Goal: Transaction & Acquisition: Purchase product/service

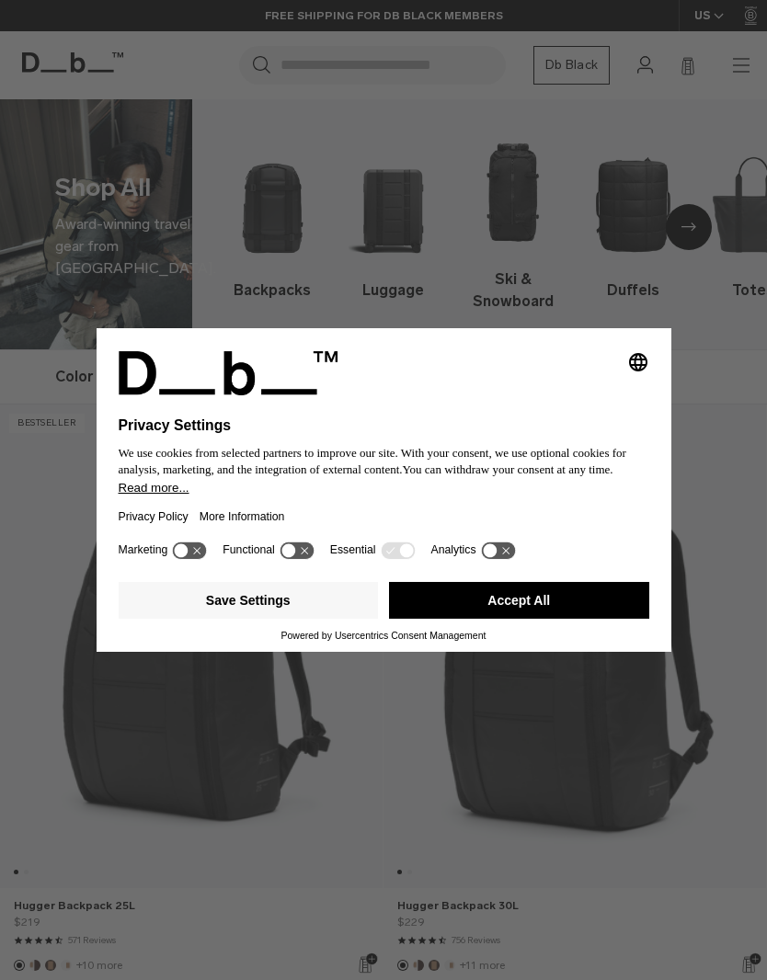
click at [315, 547] on icon at bounding box center [297, 549] width 37 height 19
click at [313, 554] on icon at bounding box center [306, 551] width 14 height 14
click at [404, 552] on icon at bounding box center [398, 549] width 34 height 17
click at [506, 619] on button "Accept All" at bounding box center [519, 600] width 260 height 37
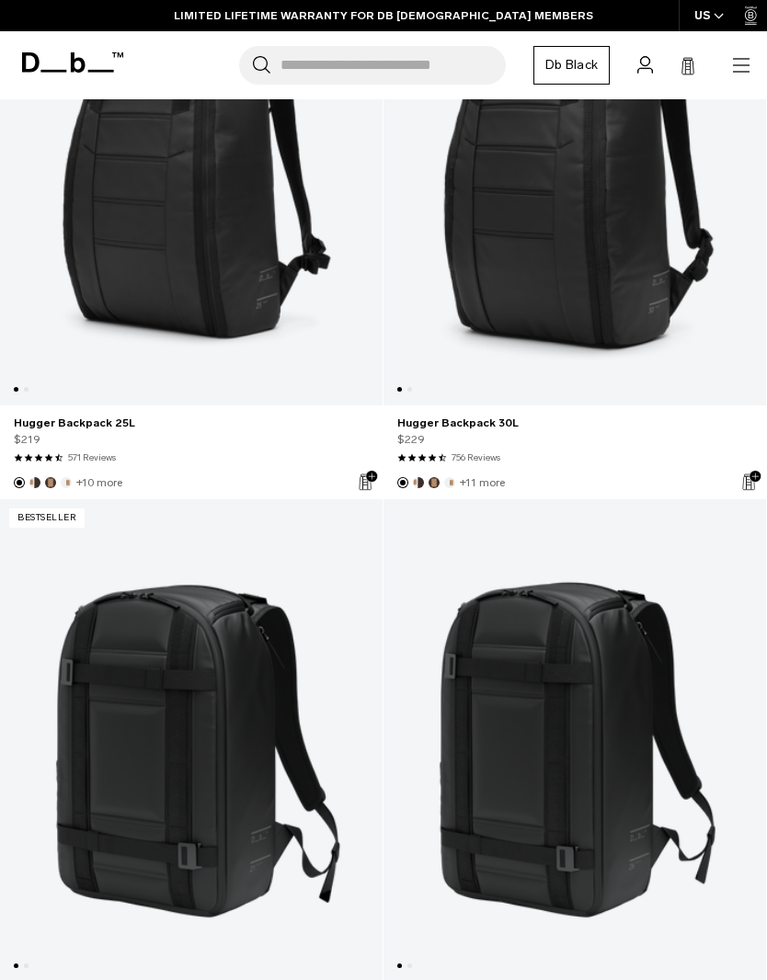
scroll to position [418, 0]
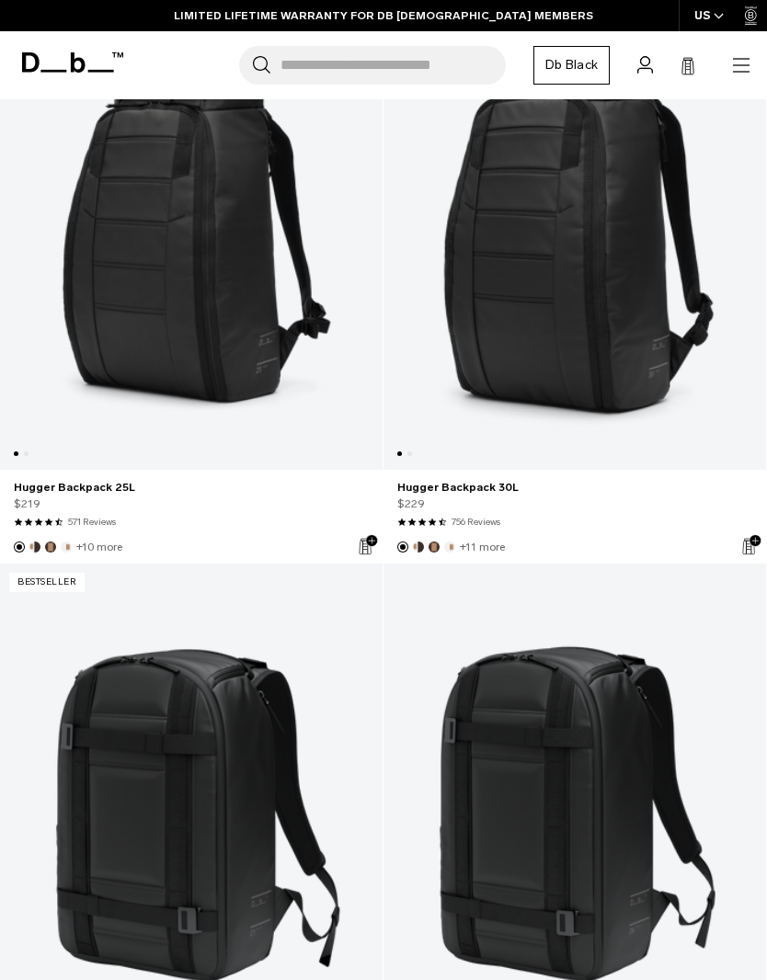
click at [740, 69] on icon "button" at bounding box center [741, 65] width 22 height 22
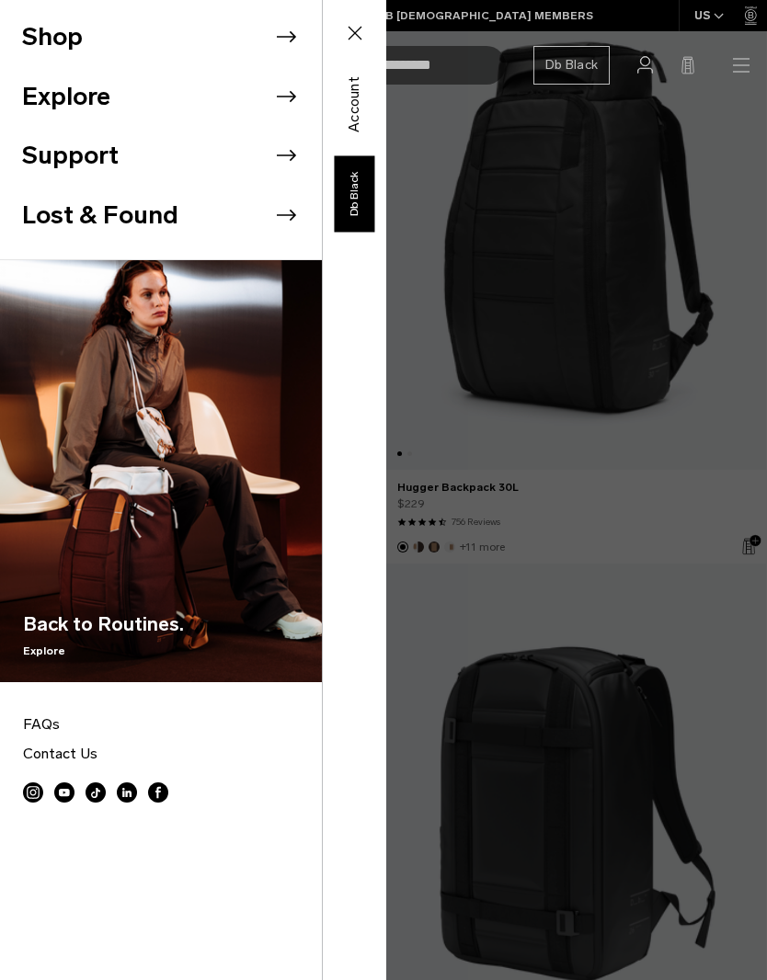
click at [38, 33] on button "Shop" at bounding box center [52, 37] width 61 height 38
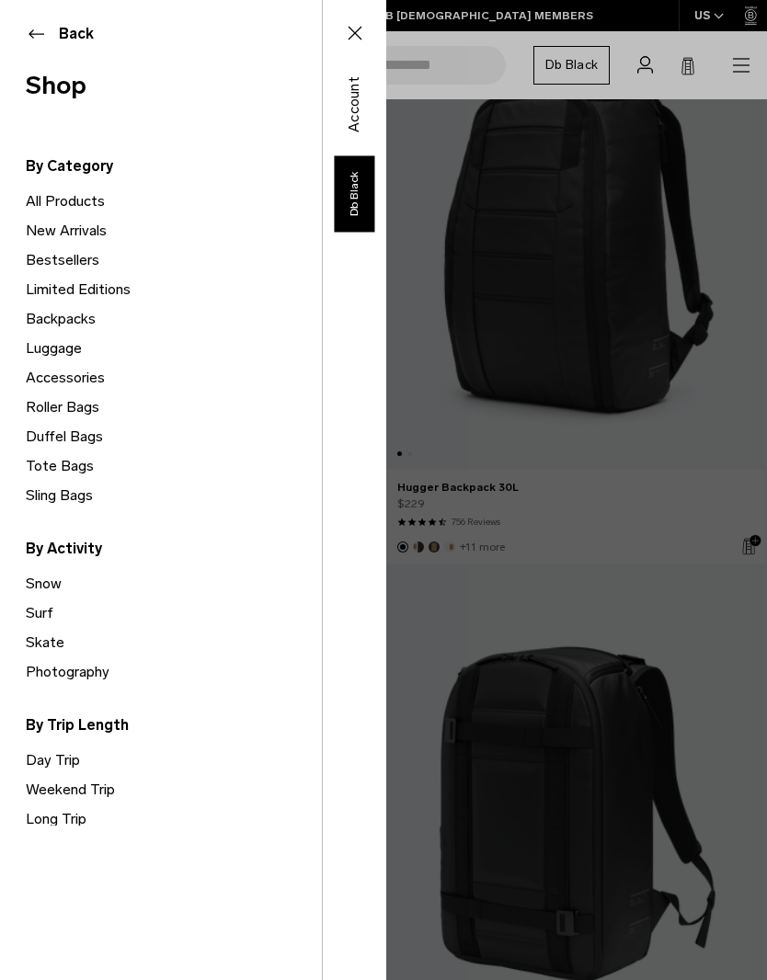
click at [59, 315] on link "Backpacks" at bounding box center [174, 318] width 296 height 29
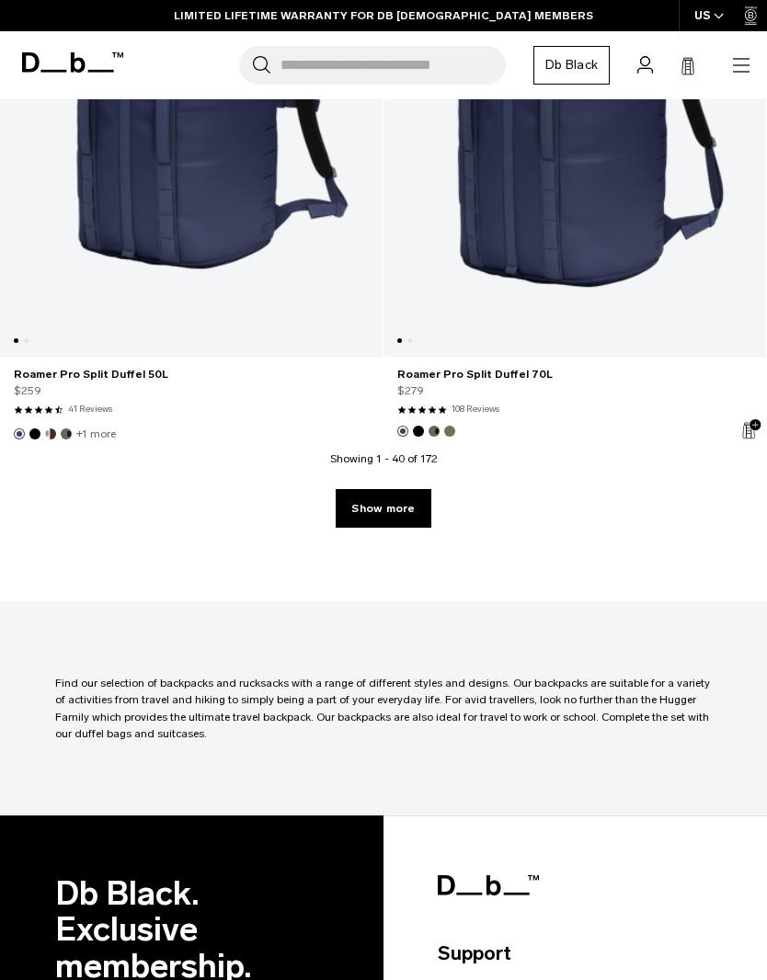
scroll to position [11503, 0]
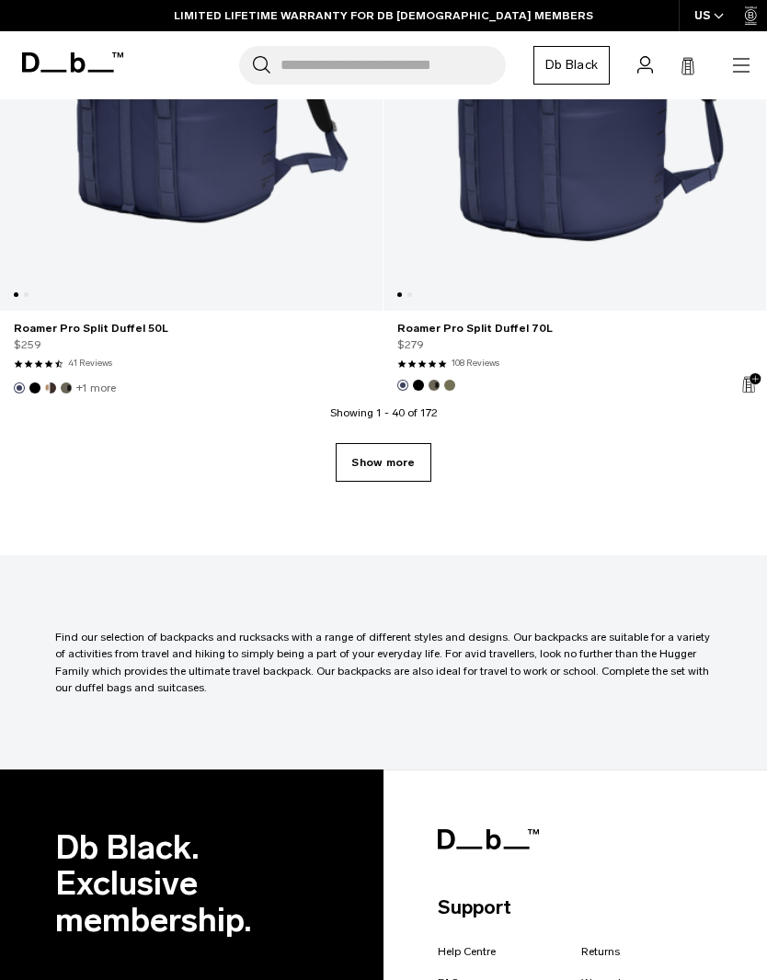
click at [405, 453] on link "Show more" at bounding box center [382, 462] width 95 height 39
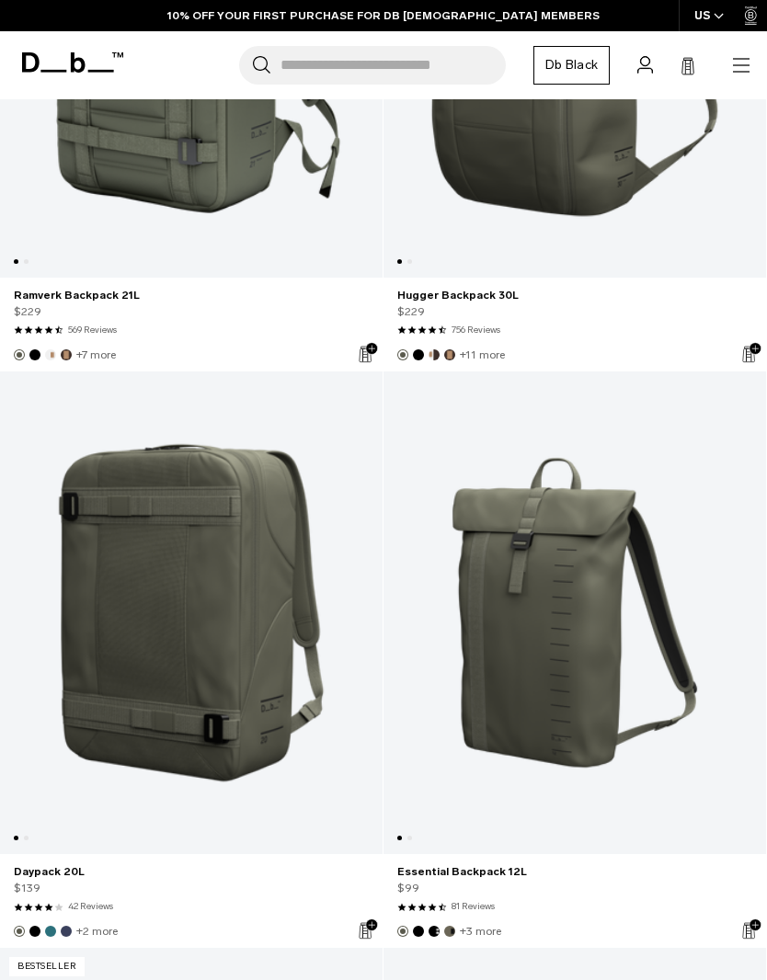
scroll to position [12370, 0]
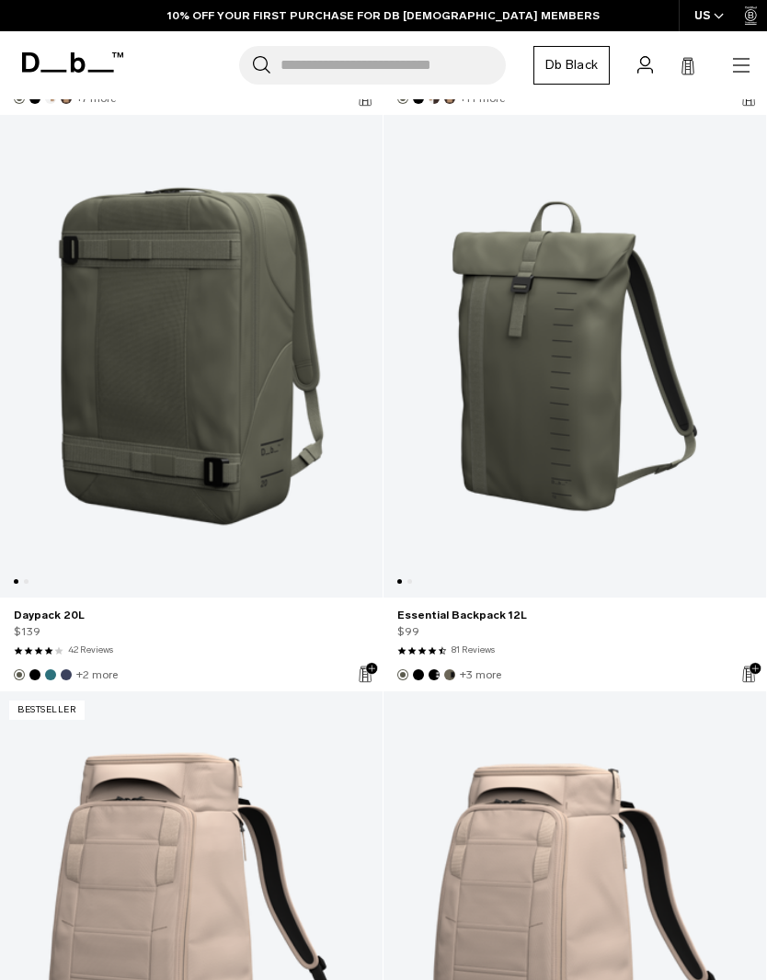
click at [111, 321] on link "Daypack 20L" at bounding box center [191, 356] width 382 height 483
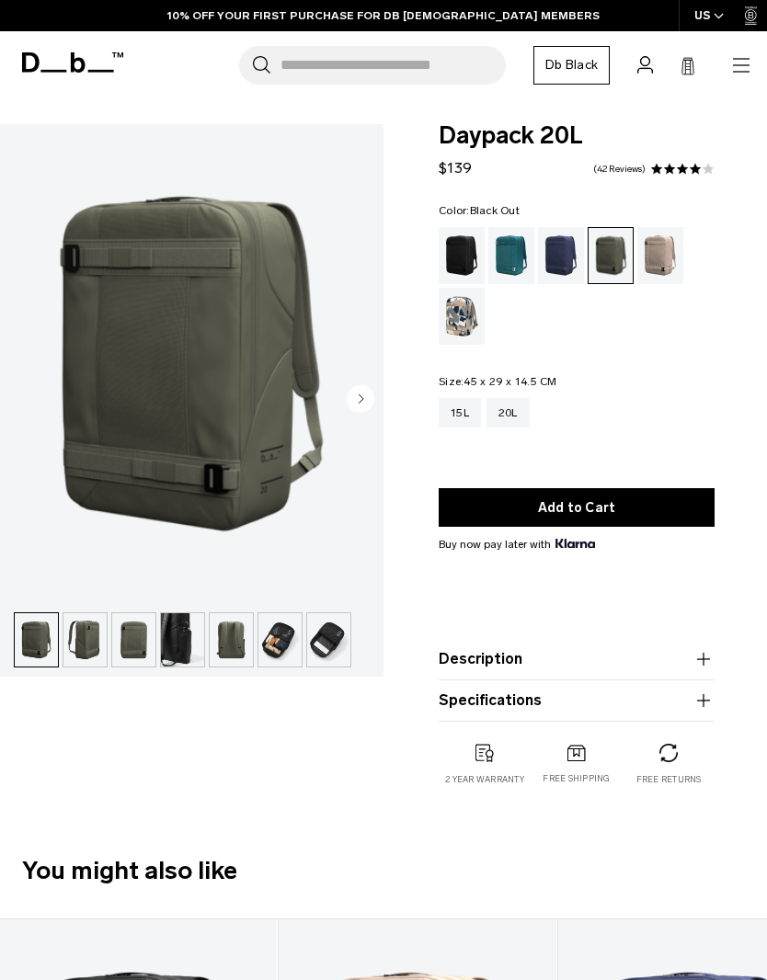
click at [462, 237] on div "Black Out" at bounding box center [461, 255] width 47 height 57
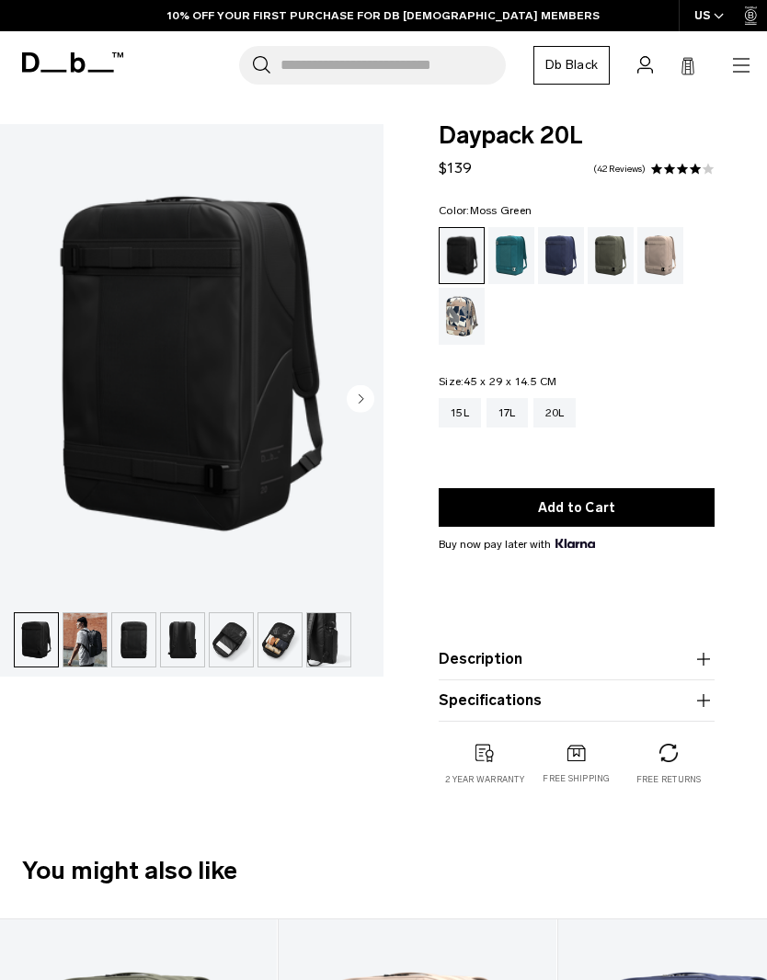
click at [606, 250] on div "Moss Green" at bounding box center [610, 255] width 47 height 57
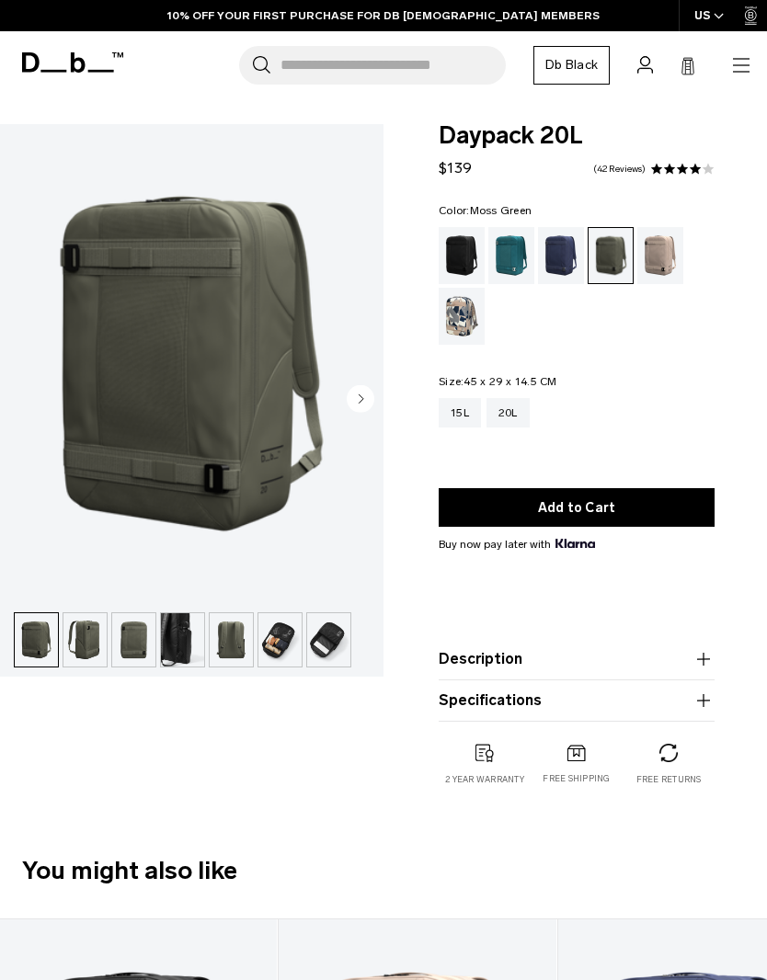
click at [186, 628] on img "button" at bounding box center [182, 639] width 43 height 53
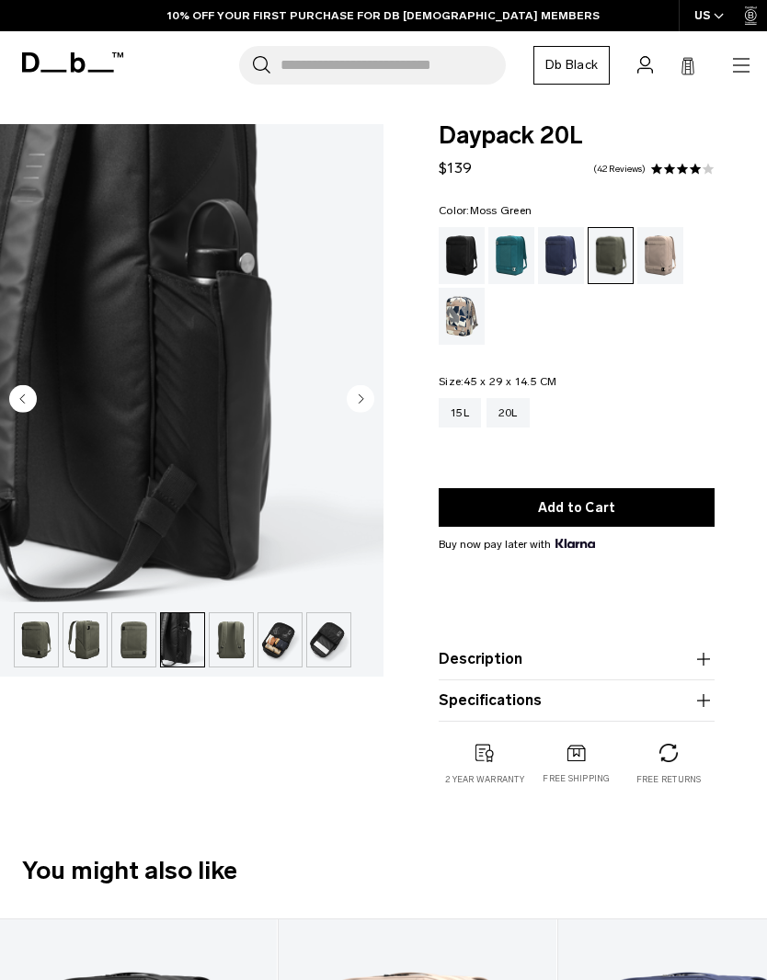
click at [325, 642] on img "button" at bounding box center [328, 639] width 43 height 53
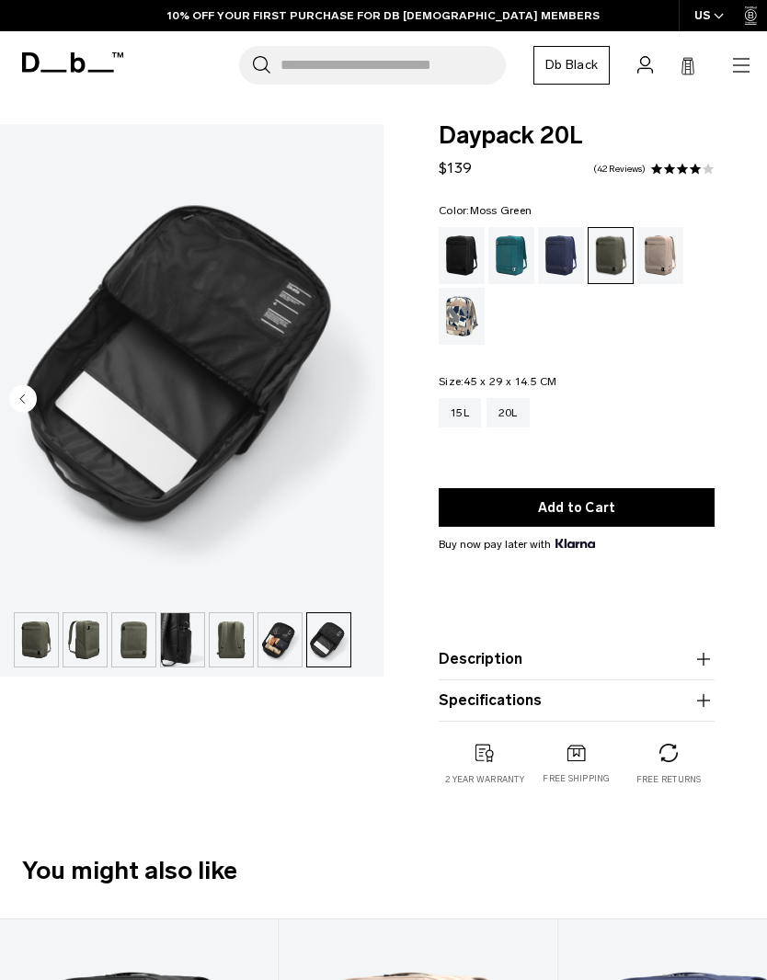
click at [298, 663] on img "button" at bounding box center [279, 639] width 43 height 53
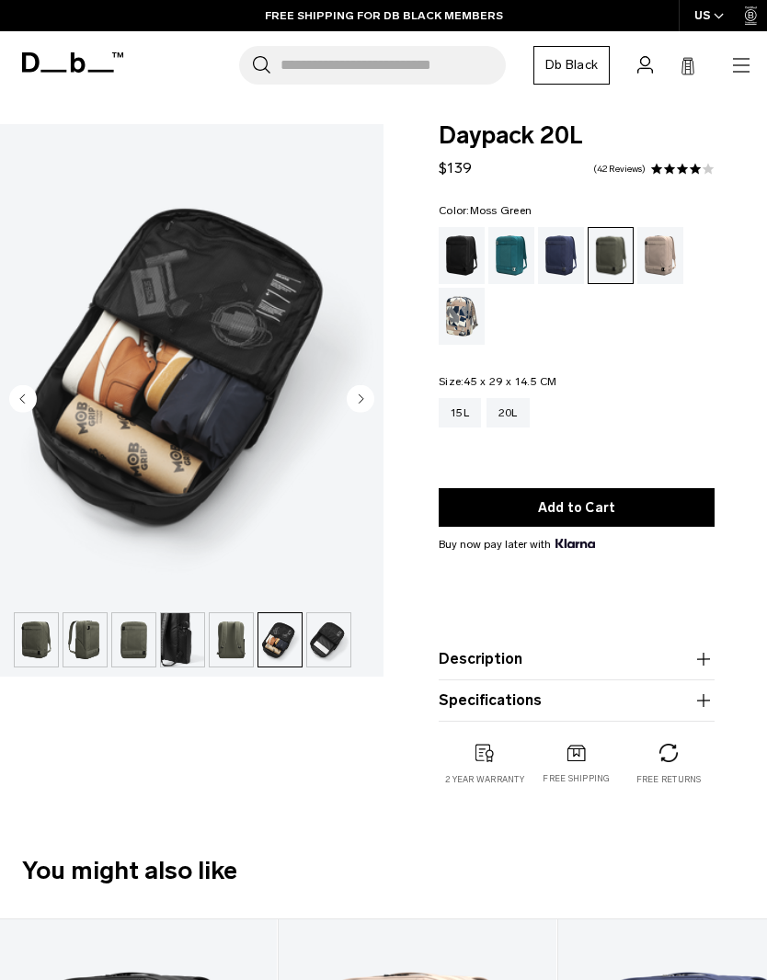
click at [48, 636] on img "button" at bounding box center [36, 639] width 43 height 53
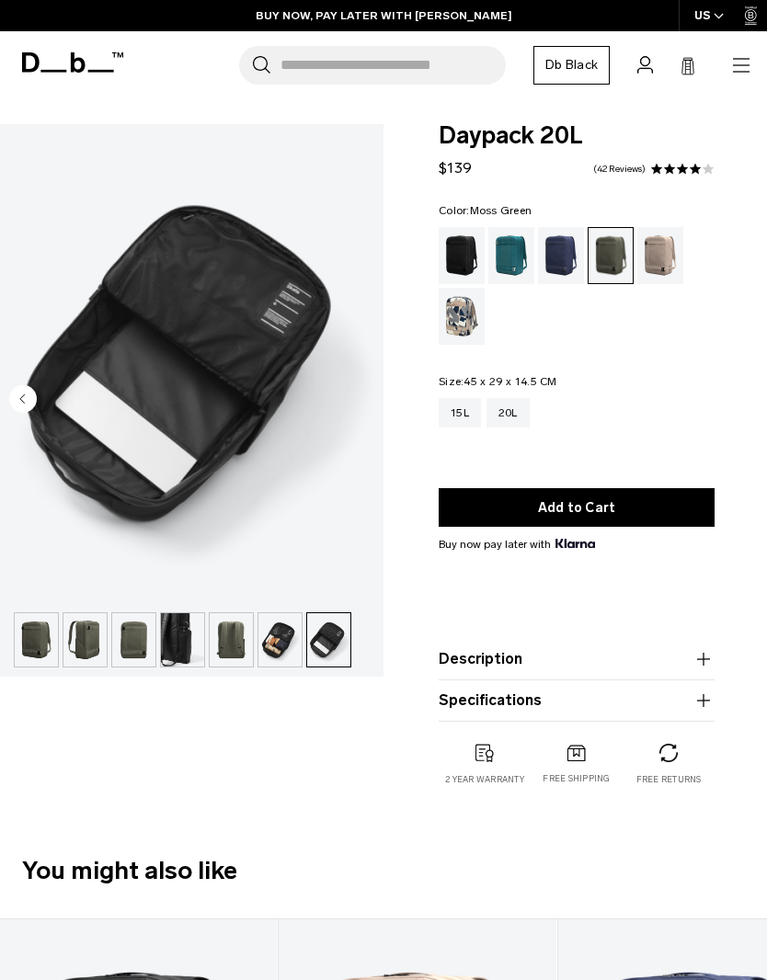
click at [43, 403] on img "7 / 7" at bounding box center [191, 363] width 383 height 479
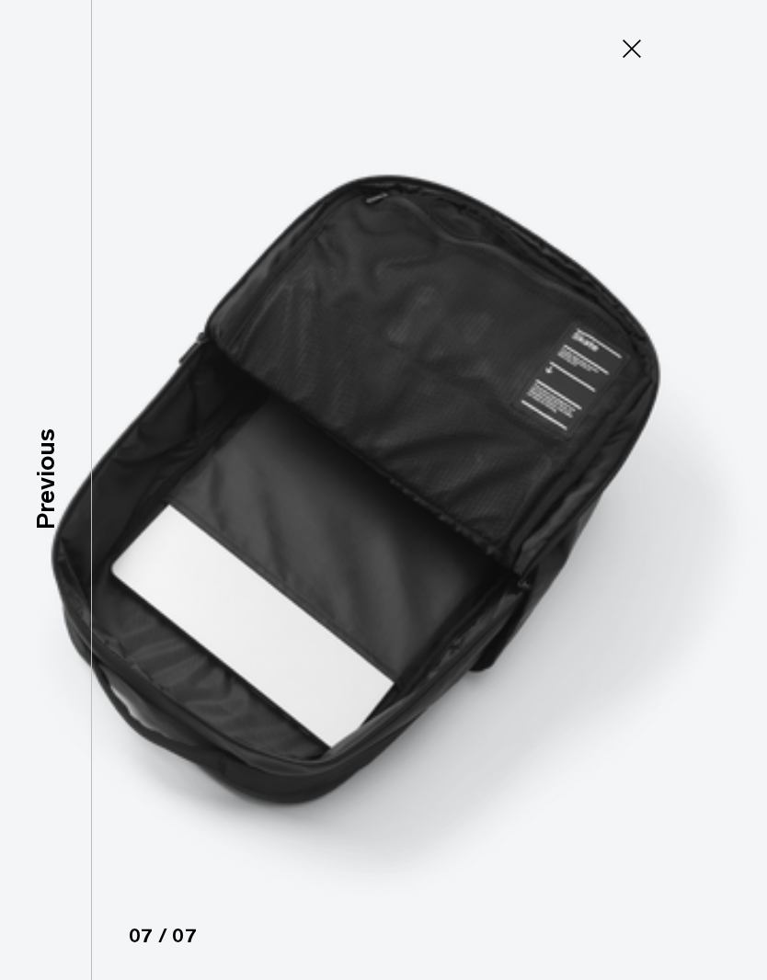
click at [632, 59] on icon at bounding box center [631, 48] width 29 height 29
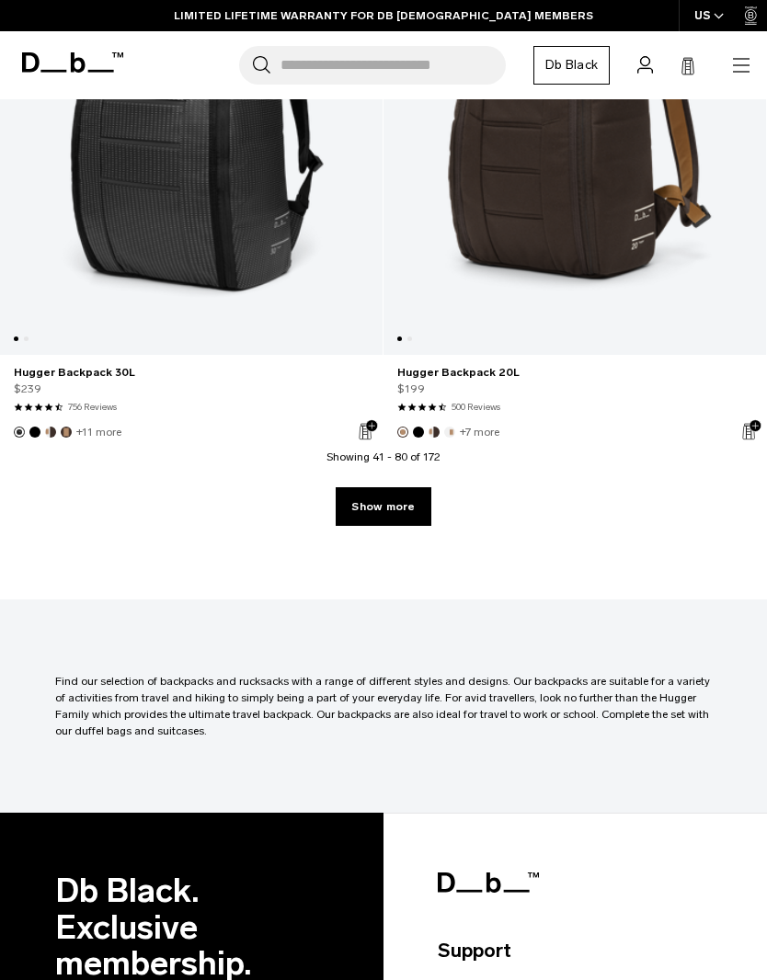
scroll to position [11649, 0]
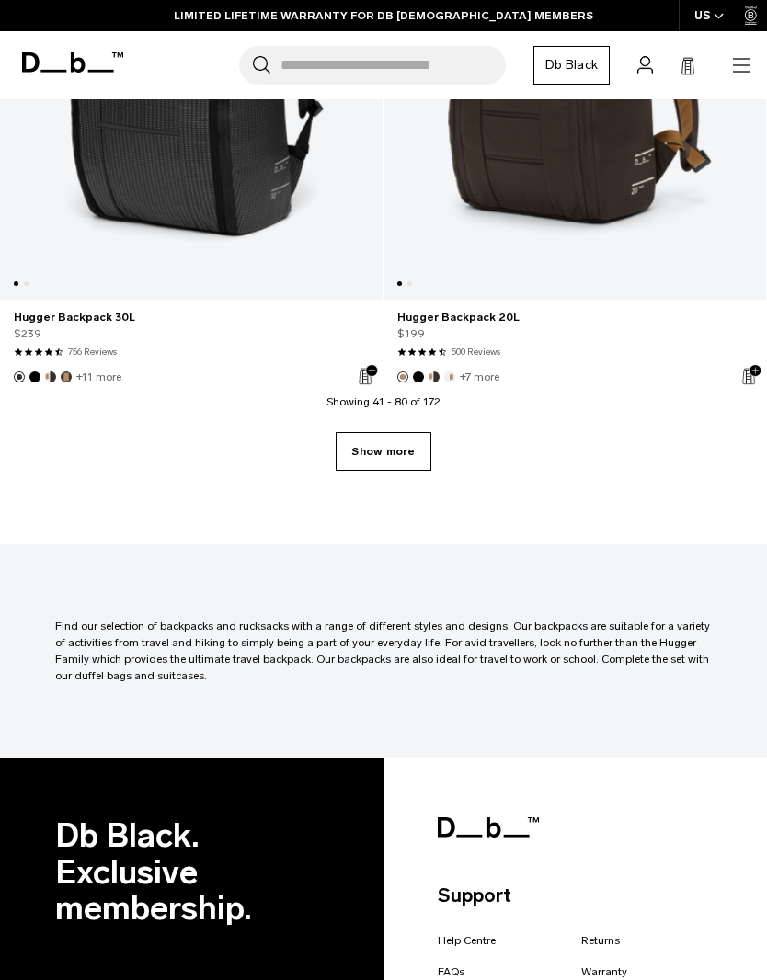
click at [395, 445] on link "Show more" at bounding box center [382, 451] width 95 height 39
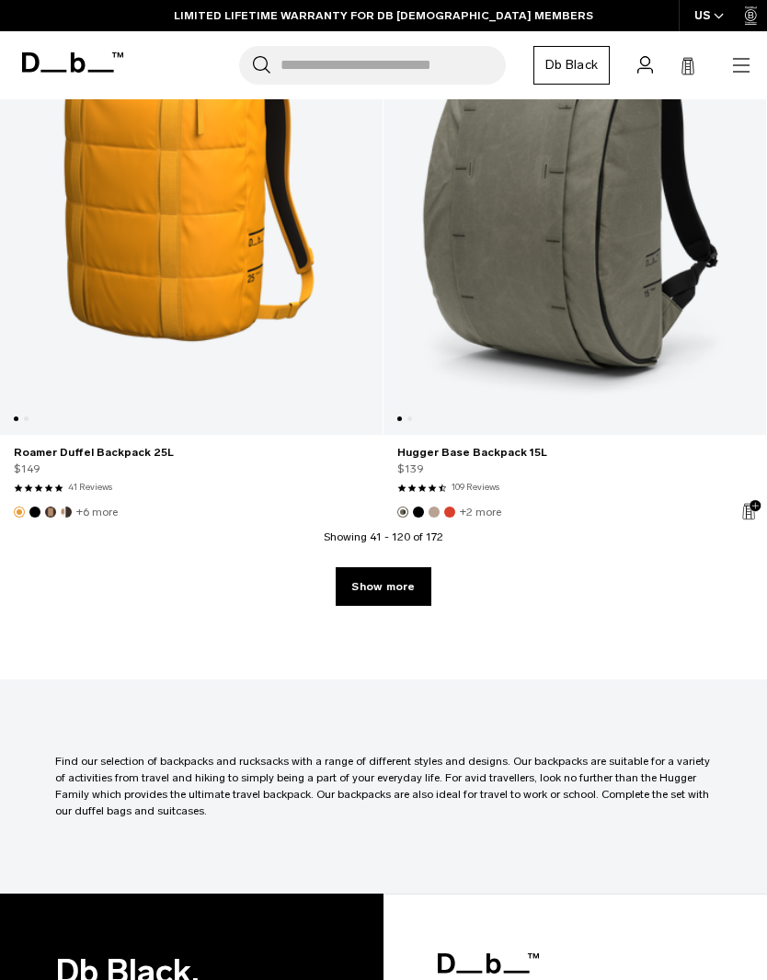
scroll to position [23039, 0]
